Goal: Transaction & Acquisition: Purchase product/service

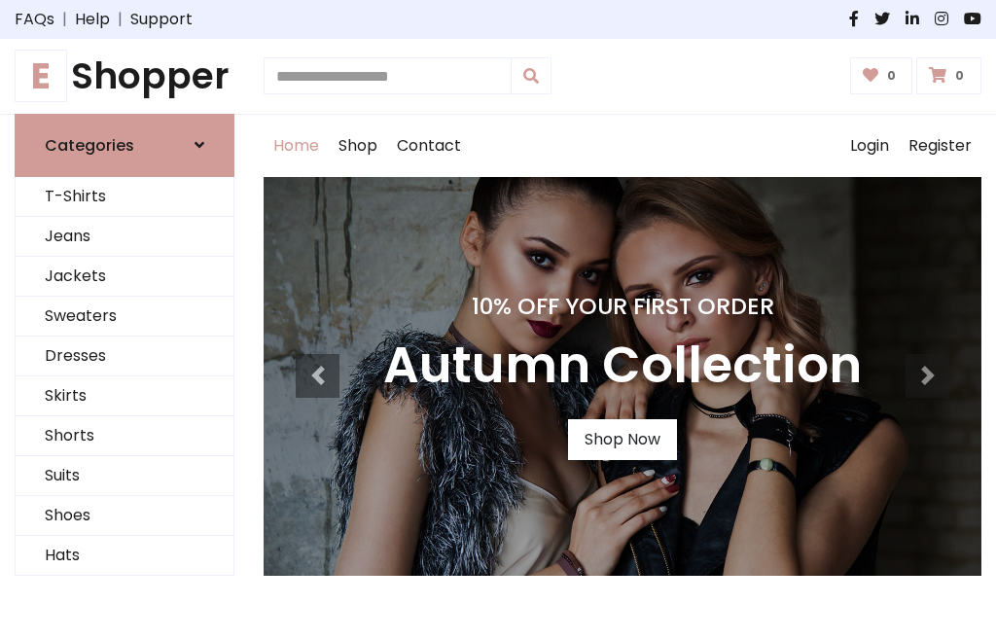
click at [498, 320] on h4 "10% Off Your First Order" at bounding box center [622, 306] width 479 height 27
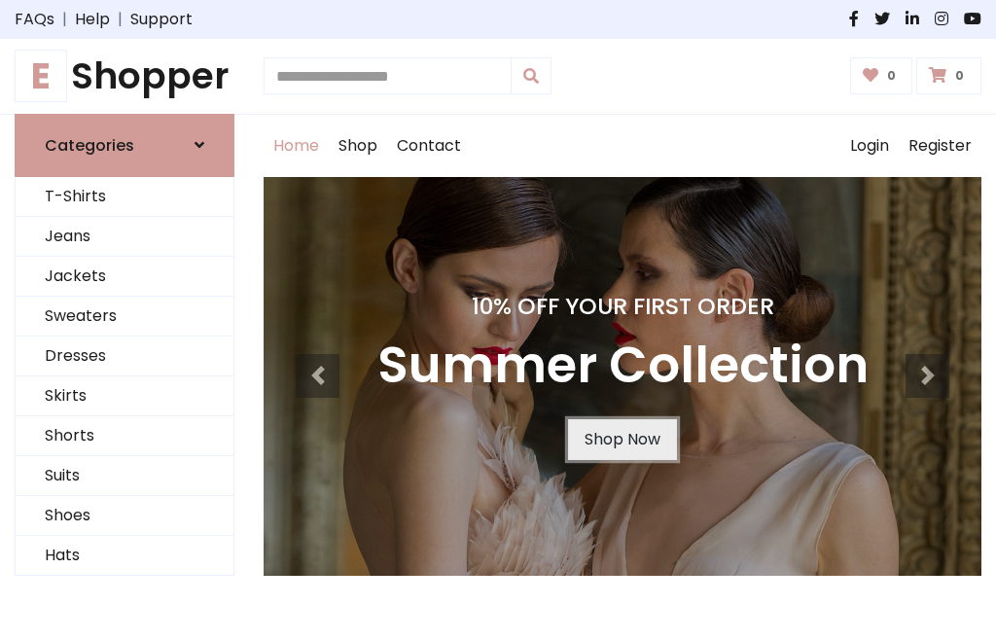
click at [622, 439] on link "Shop Now" at bounding box center [622, 439] width 109 height 41
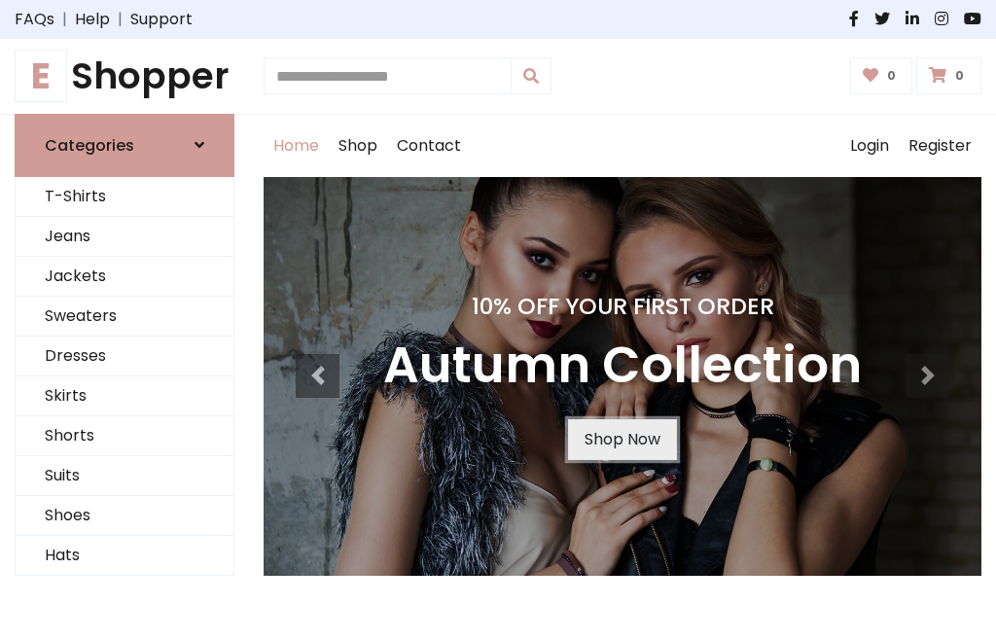
click at [622, 439] on link "Shop Now" at bounding box center [622, 439] width 109 height 41
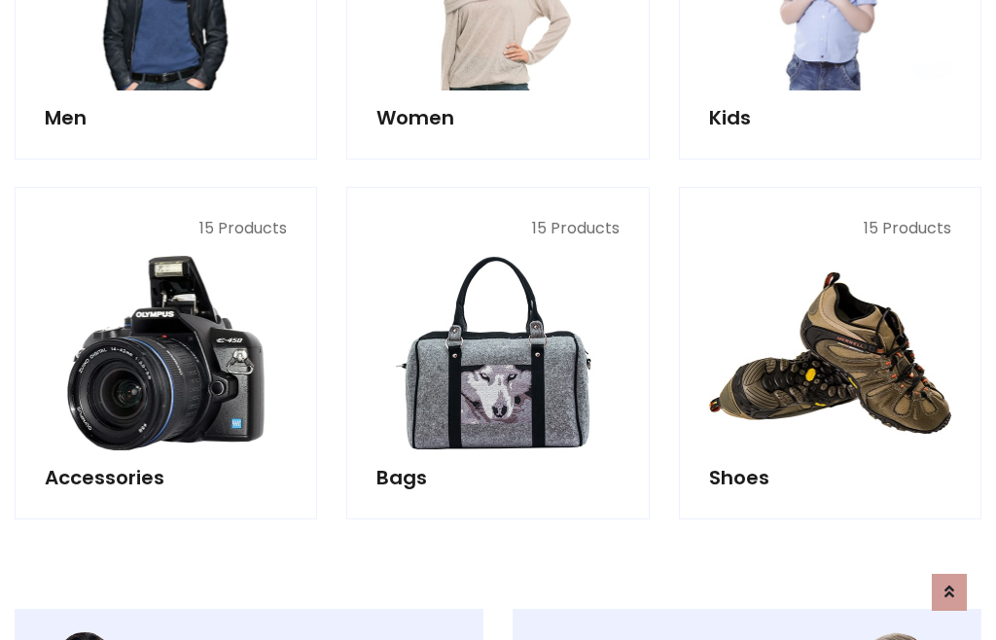
scroll to position [1940, 0]
